Goal: Task Accomplishment & Management: Use online tool/utility

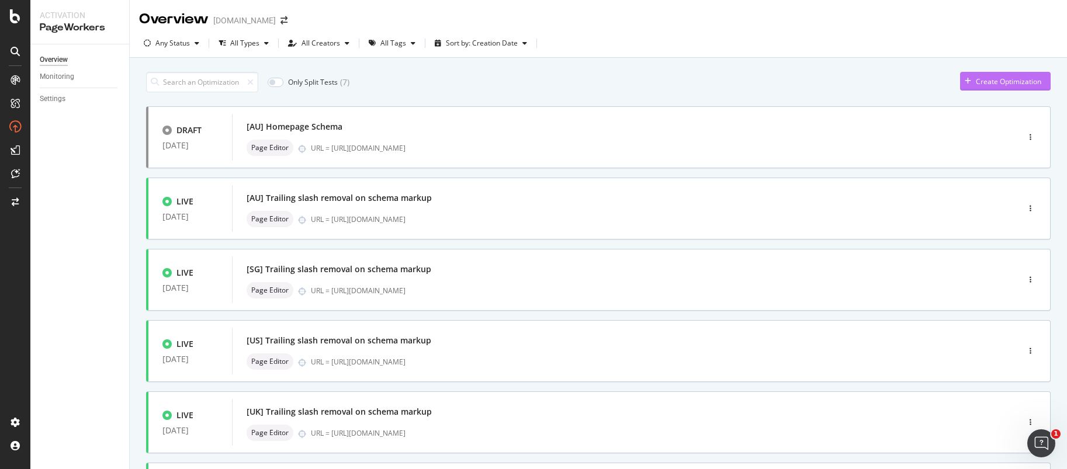
click at [965, 84] on icon "button" at bounding box center [968, 81] width 6 height 7
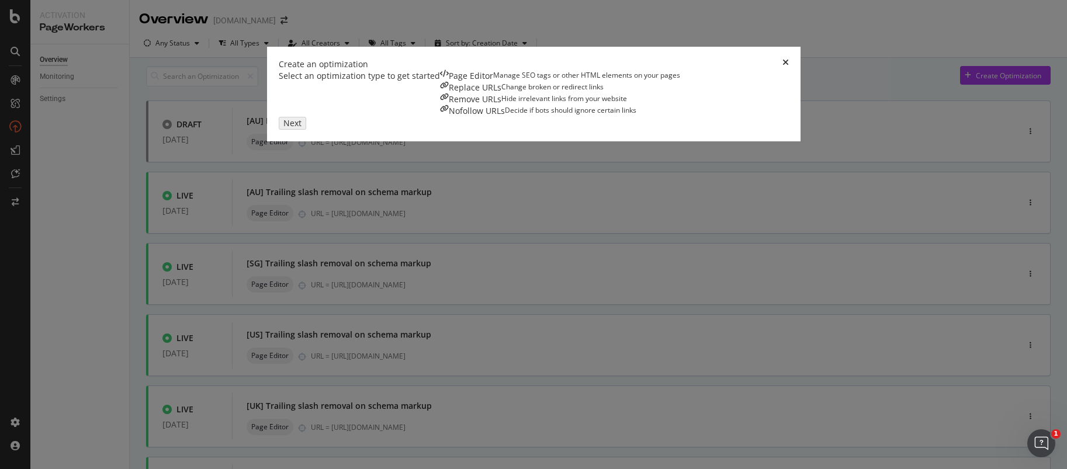
click at [961, 81] on div "Create an optimization Select an optimization type to get started Page Editor M…" at bounding box center [533, 234] width 1067 height 469
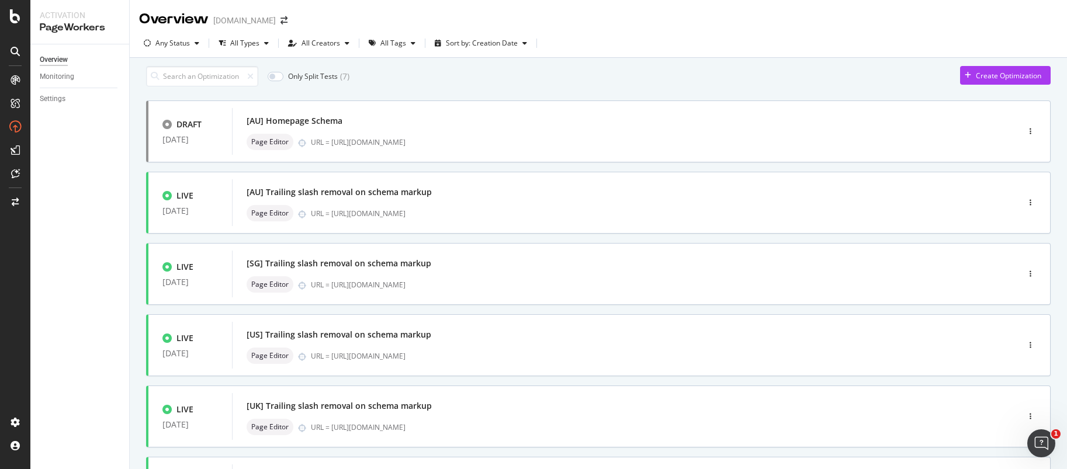
click at [372, 248] on div "DRAFT [DATE] [AU] Homepage Schema Page Editor URL = [URL][DOMAIN_NAME] LIVE [DA…" at bounding box center [598, 470] width 905 height 738
click at [965, 79] on icon "button" at bounding box center [968, 75] width 6 height 7
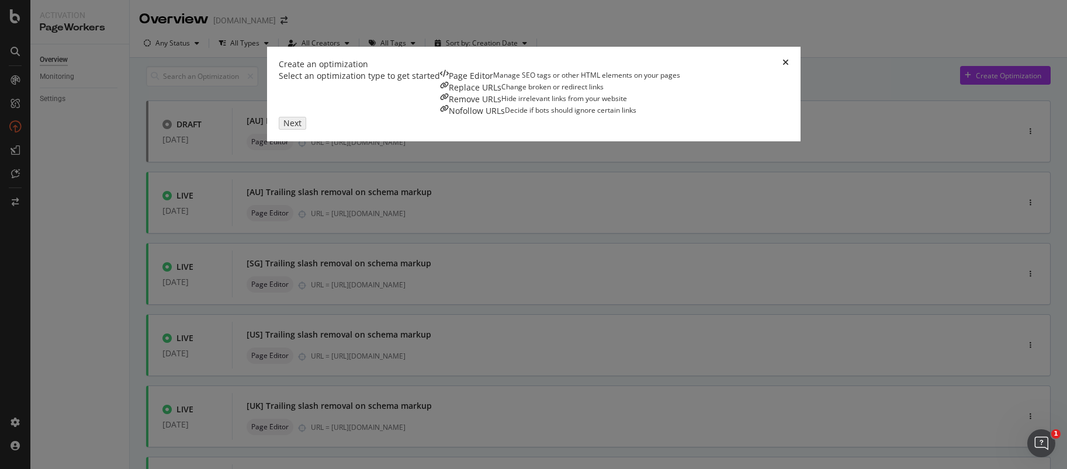
click at [493, 82] on div "Manage SEO tags or other HTML elements on your pages" at bounding box center [586, 76] width 187 height 12
click at [297, 127] on div "Next" at bounding box center [289, 122] width 15 height 10
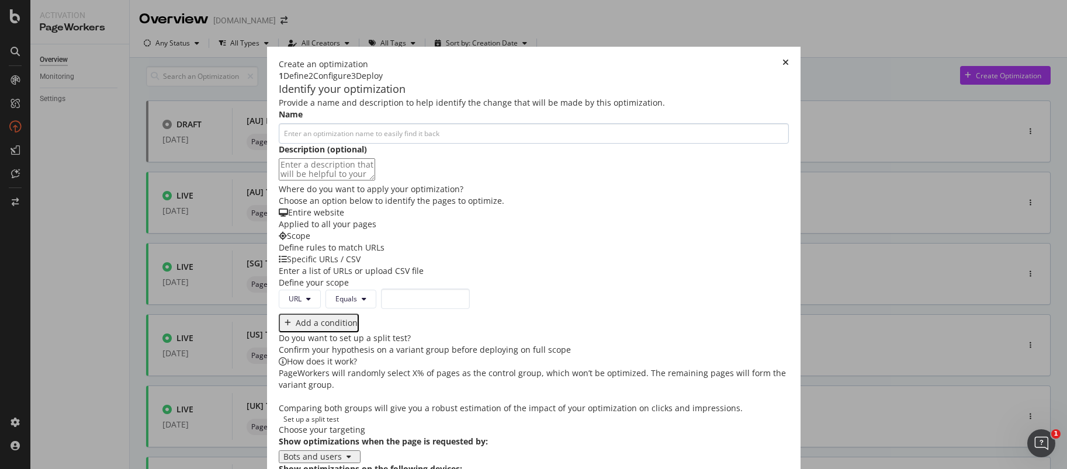
click at [356, 144] on input "modal" at bounding box center [534, 133] width 510 height 20
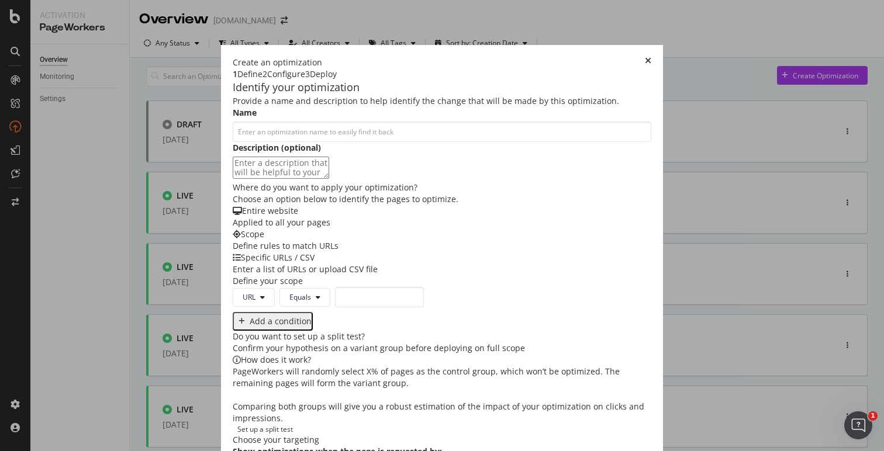
click at [651, 179] on div "Provide a name and description to help identify the change that will be made by…" at bounding box center [442, 298] width 418 height 406
